Goal: Transaction & Acquisition: Purchase product/service

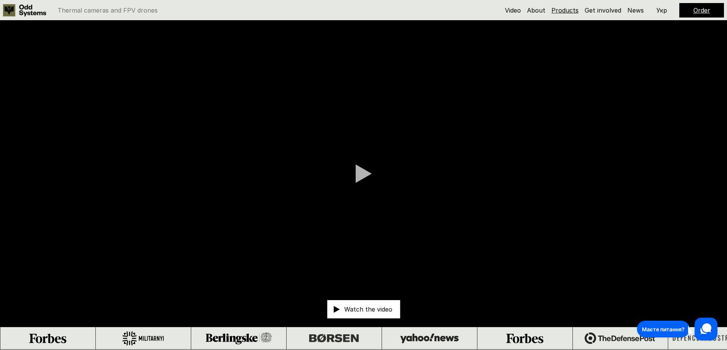
click at [569, 9] on link "Products" at bounding box center [564, 10] width 27 height 8
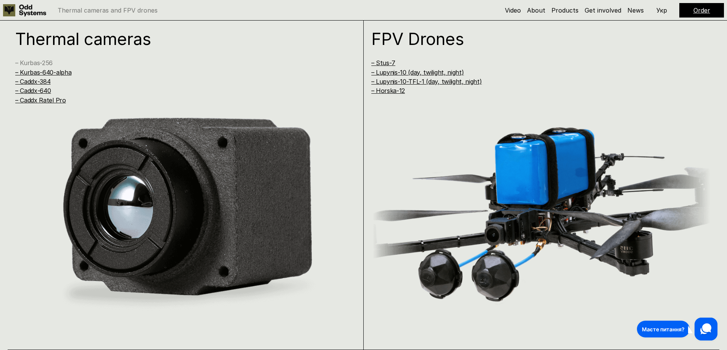
click at [44, 63] on link "– Kurbas-256" at bounding box center [33, 63] width 37 height 8
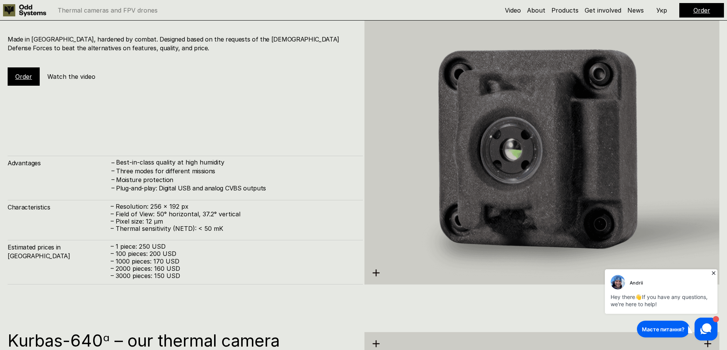
scroll to position [1127, 0]
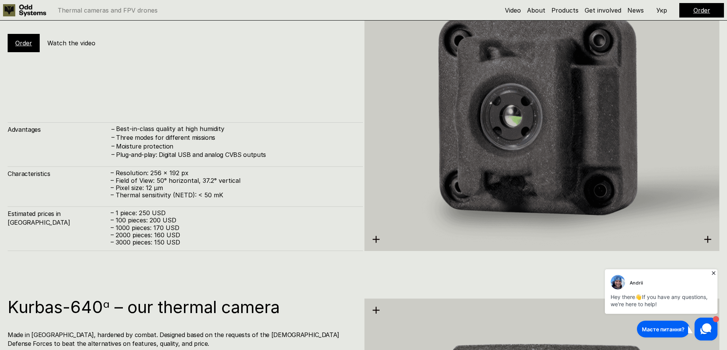
click at [19, 44] on link "Order" at bounding box center [23, 43] width 17 height 8
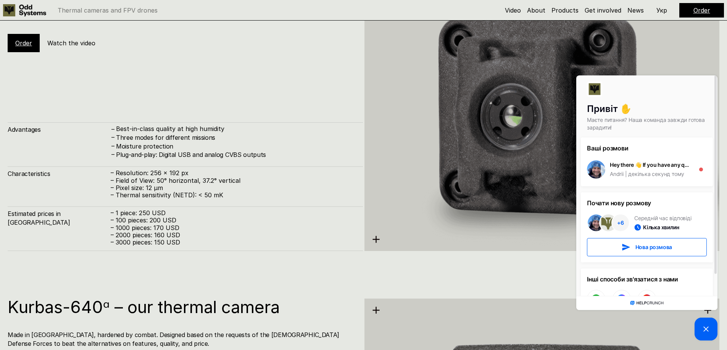
click at [26, 44] on link "Order" at bounding box center [23, 43] width 17 height 8
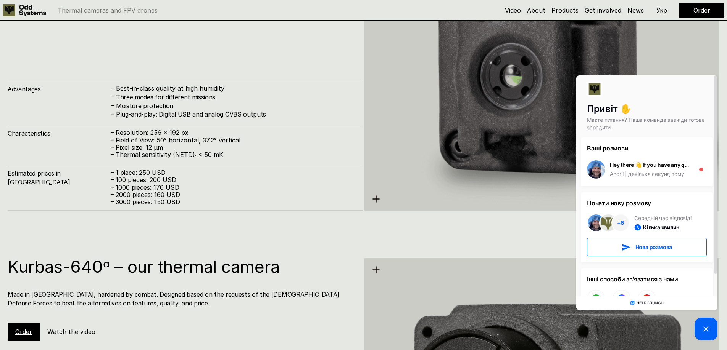
scroll to position [1165, 0]
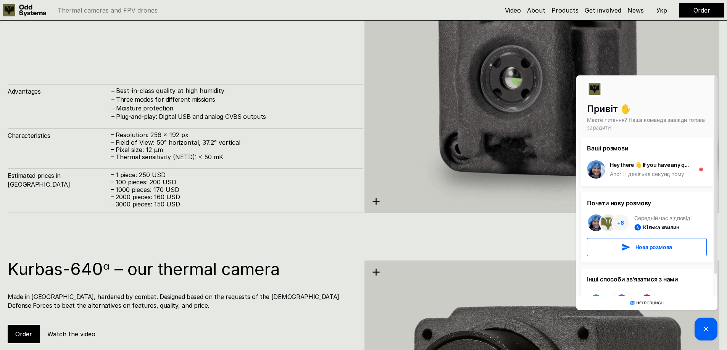
click at [691, 48] on img at bounding box center [541, 72] width 355 height 365
click at [701, 53] on img at bounding box center [541, 72] width 355 height 365
click at [701, 328] on icon at bounding box center [705, 329] width 9 height 9
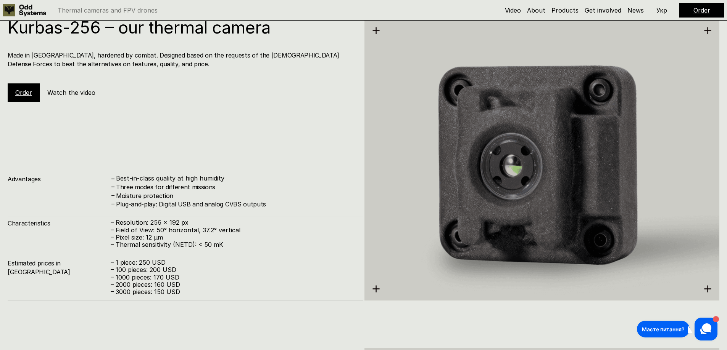
scroll to position [1051, 0]
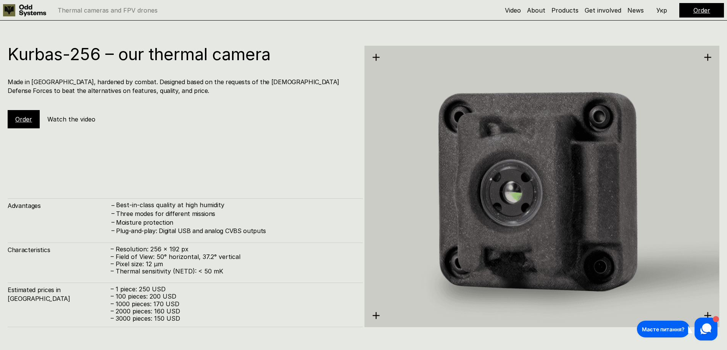
click at [386, 250] on img at bounding box center [541, 186] width 355 height 365
click at [477, 211] on img at bounding box center [541, 186] width 355 height 365
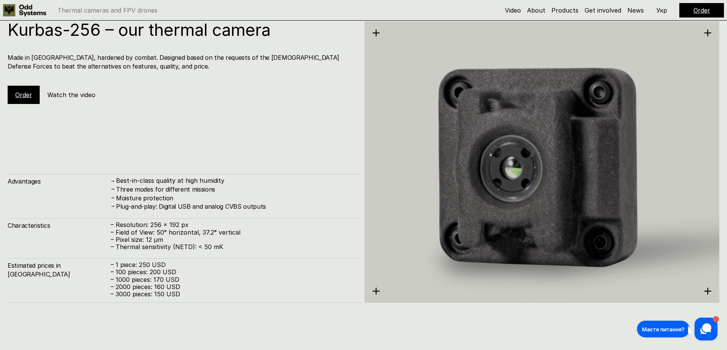
scroll to position [1127, 0]
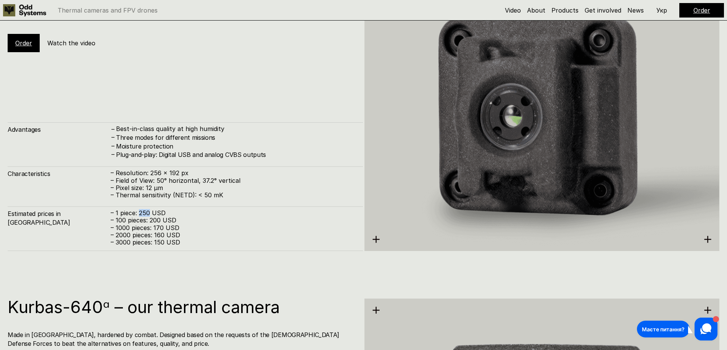
drag, startPoint x: 140, startPoint y: 212, endPoint x: 150, endPoint y: 212, distance: 9.9
click at [150, 212] on p "– 1 piece: 250 USD" at bounding box center [233, 213] width 244 height 7
click at [193, 212] on p "– 1 piece: 250 USD" at bounding box center [233, 213] width 244 height 7
drag, startPoint x: 139, startPoint y: 212, endPoint x: 149, endPoint y: 212, distance: 10.3
click at [149, 212] on p "– 1 piece: 250 USD" at bounding box center [233, 213] width 244 height 7
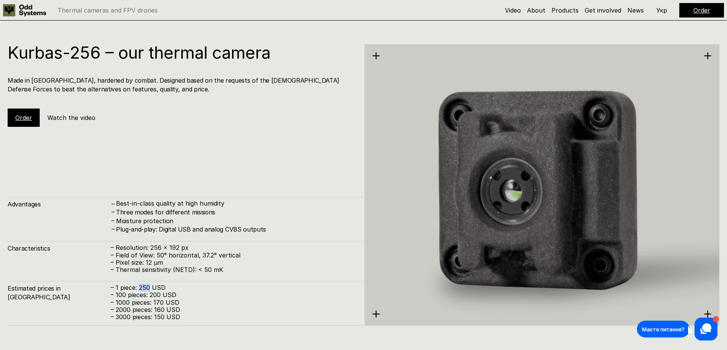
scroll to position [1051, 0]
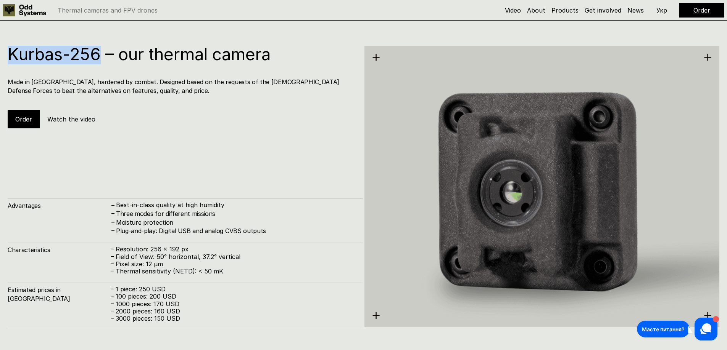
drag, startPoint x: 10, startPoint y: 50, endPoint x: 99, endPoint y: 61, distance: 89.9
click at [99, 61] on h1 "Kurbas-256 – our thermal camera" at bounding box center [181, 54] width 347 height 17
copy h1 "Kurbas-256"
